Goal: Task Accomplishment & Management: Complete application form

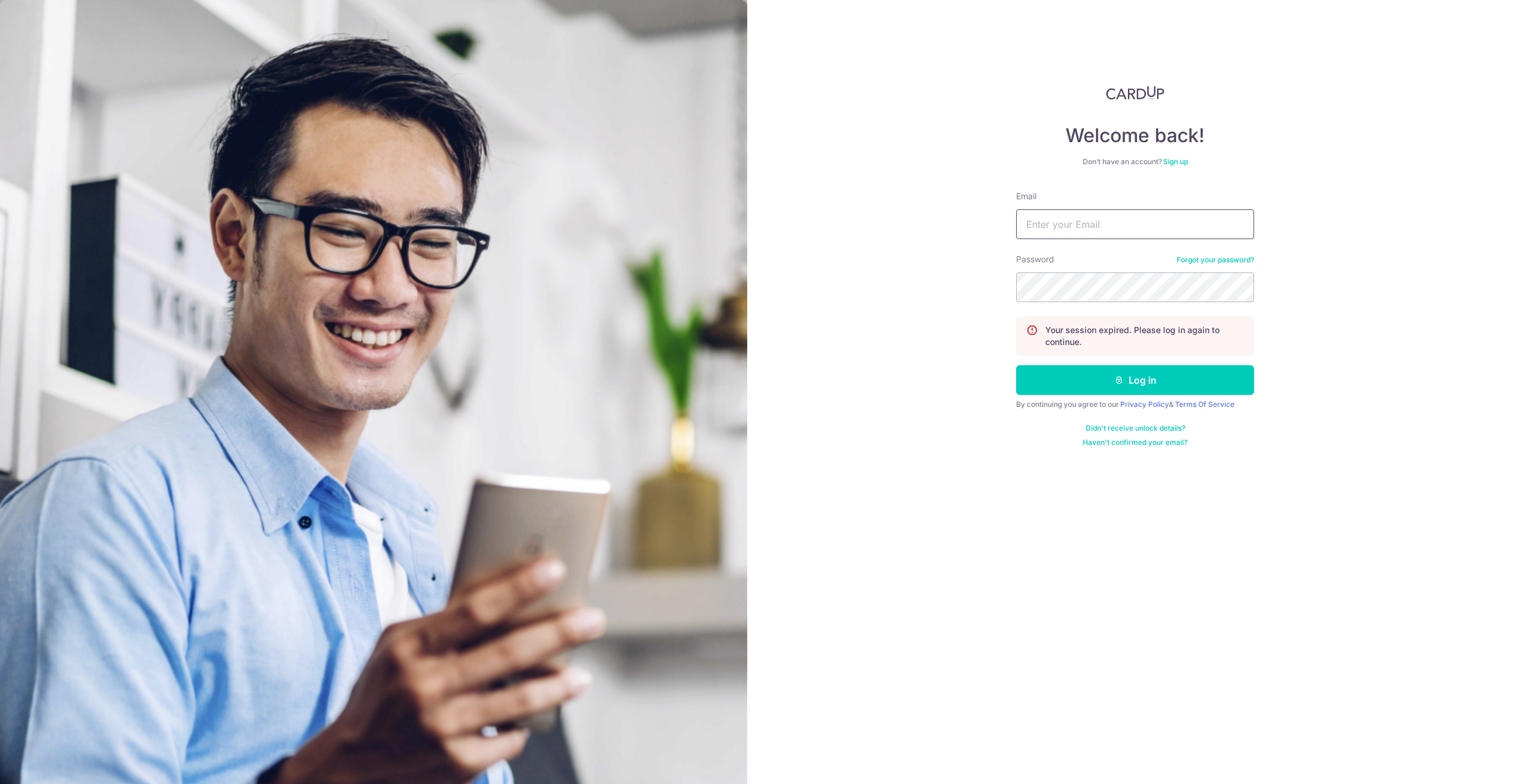
click at [1078, 219] on input "Email" at bounding box center [1135, 224] width 238 height 30
type input "[EMAIL_ADDRESS][DOMAIN_NAME]"
click at [1134, 387] on button "Log in" at bounding box center [1135, 379] width 238 height 30
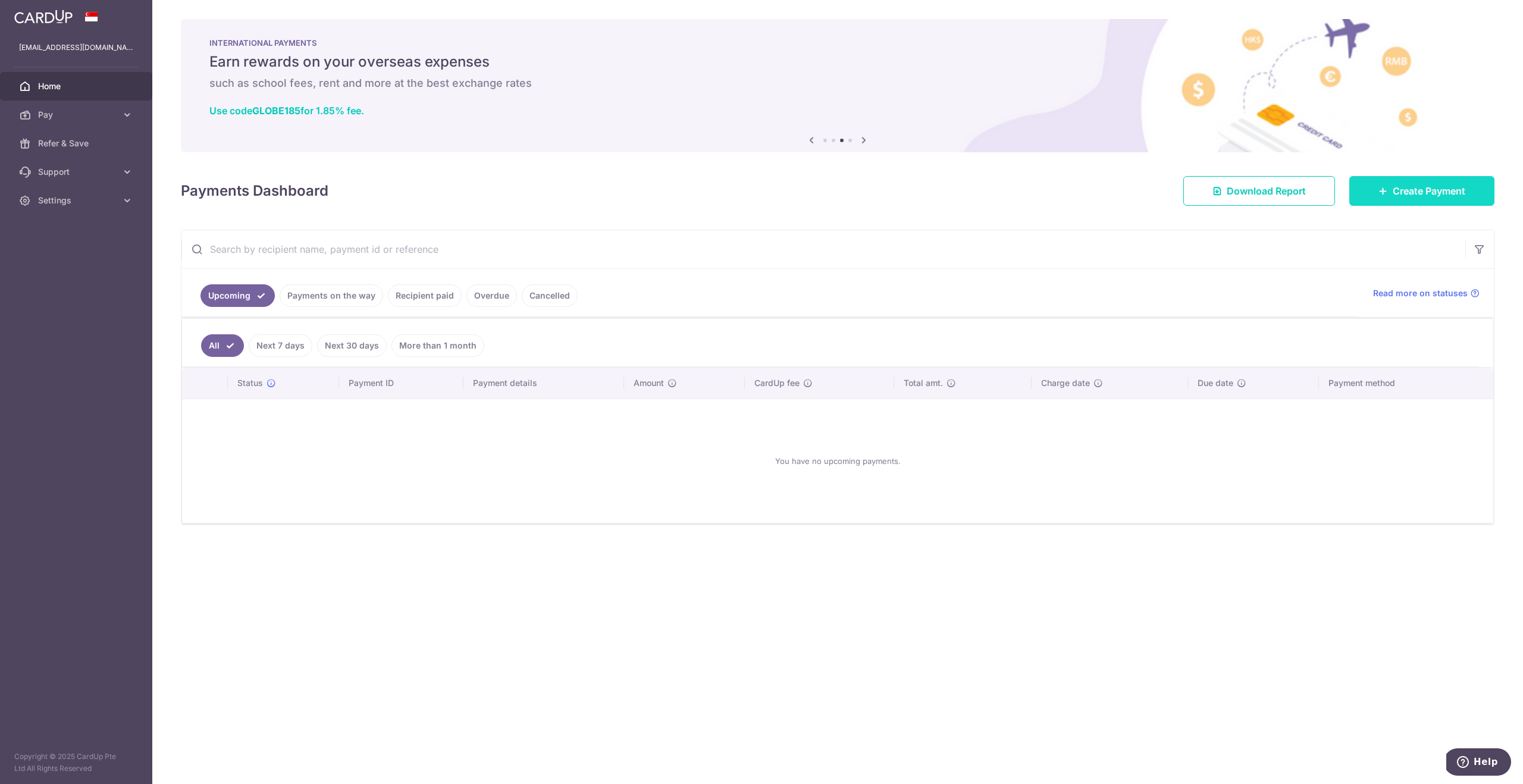
click at [1382, 189] on icon at bounding box center [1383, 191] width 9 height 9
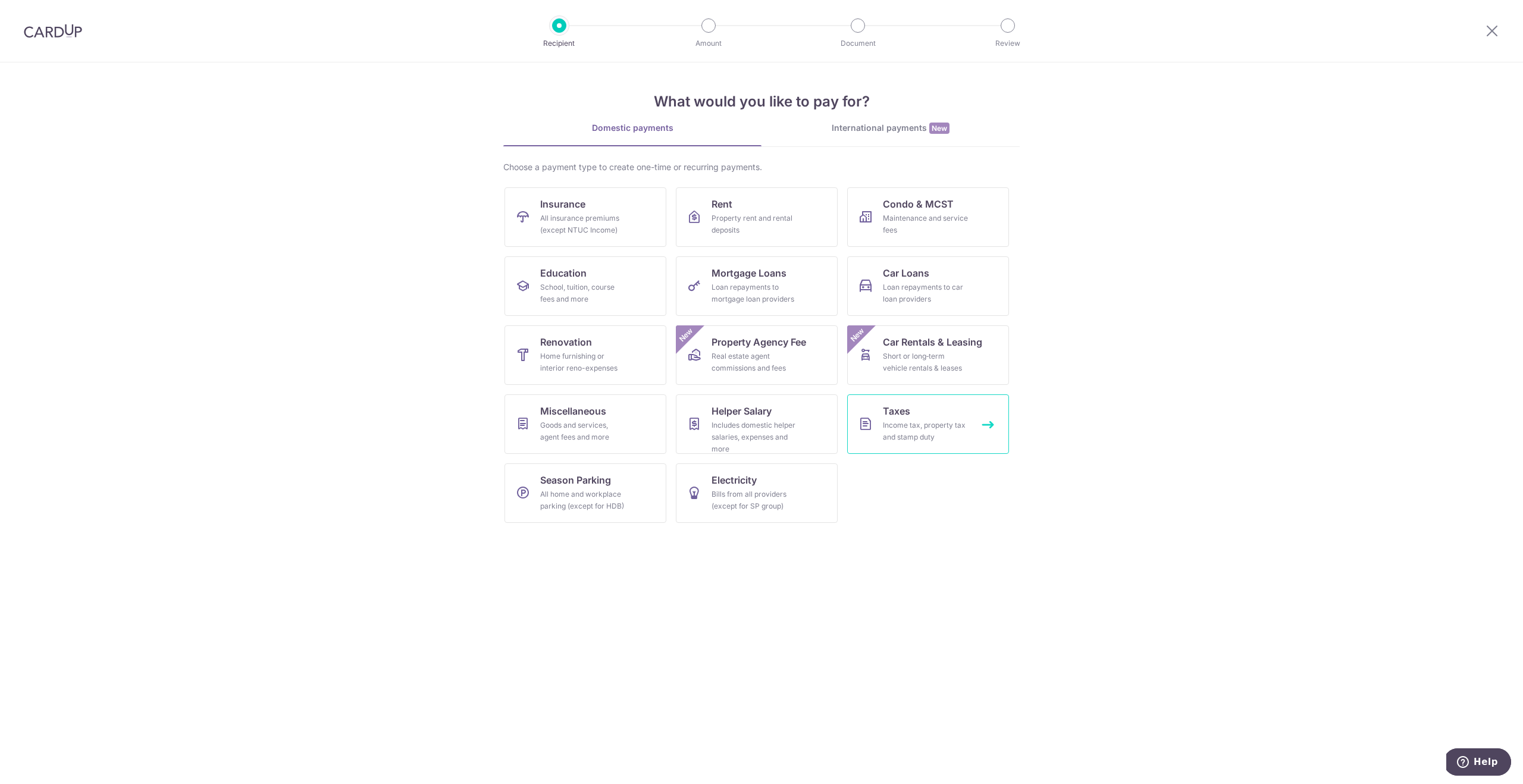
click at [891, 422] on div "Income tax, property tax and stamp duty" at bounding box center [926, 431] width 86 height 24
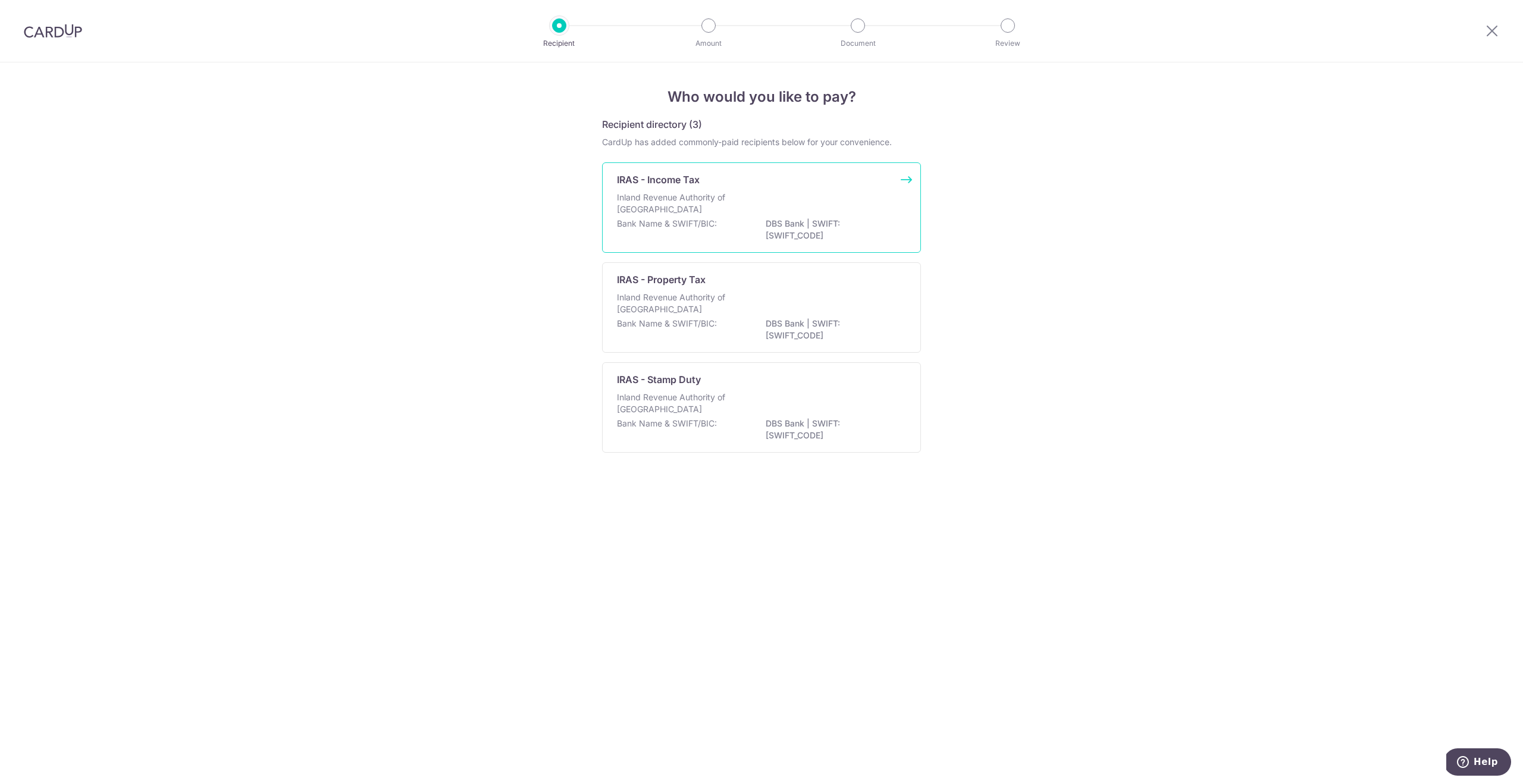
click at [709, 216] on div "Inland Revenue Authority of Singapore" at bounding box center [761, 205] width 289 height 26
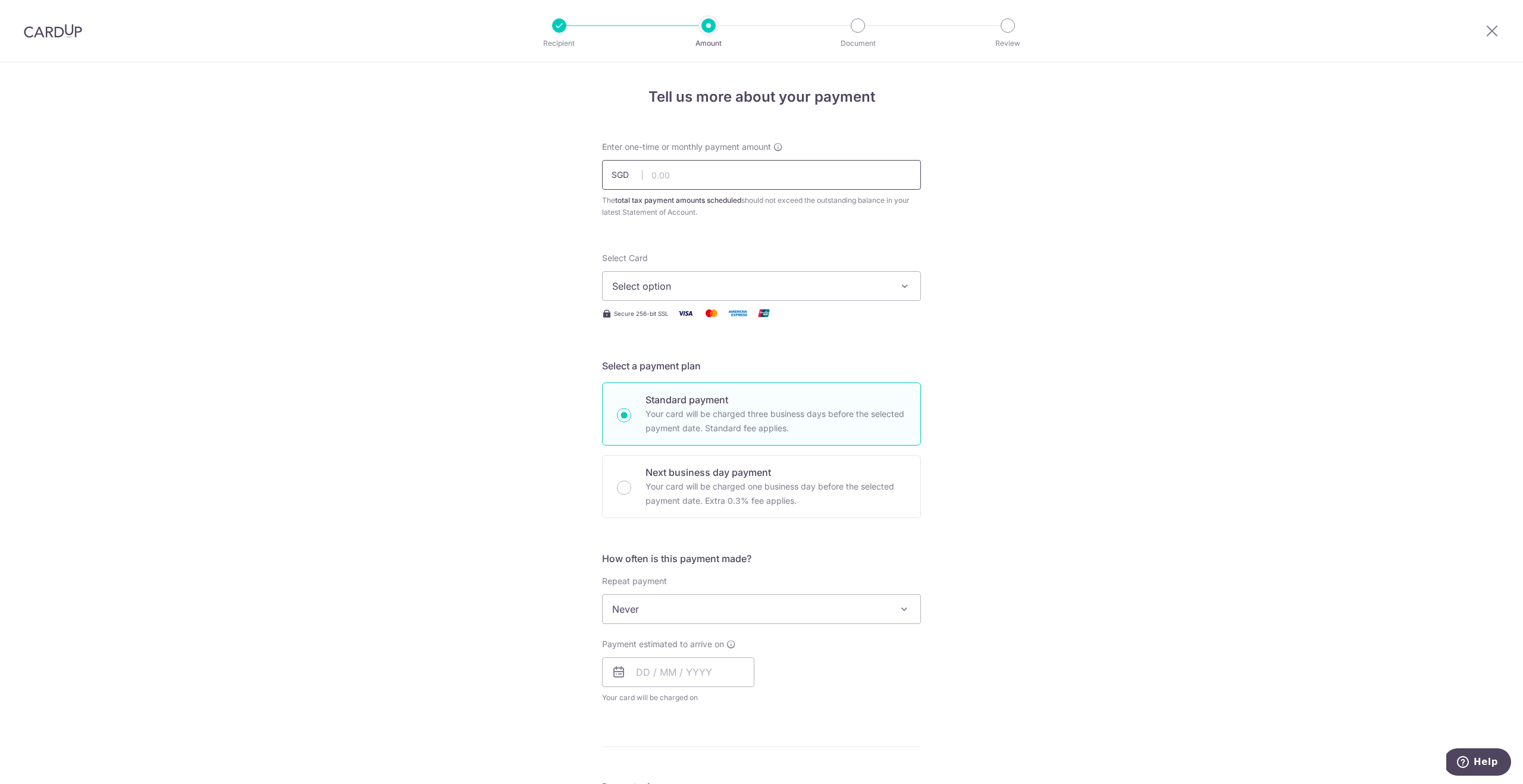
click at [711, 170] on input "text" at bounding box center [761, 175] width 319 height 30
click at [329, 163] on div "Tell us more about your payment Enter one-time or monthly payment amount SGD Th…" at bounding box center [761, 614] width 1523 height 1105
